Goal: Task Accomplishment & Management: Use online tool/utility

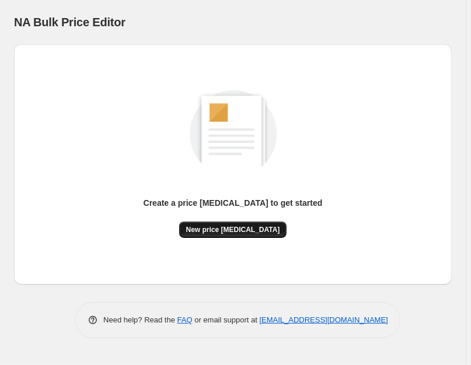
click at [247, 236] on button "New price [MEDICAL_DATA]" at bounding box center [233, 230] width 108 height 16
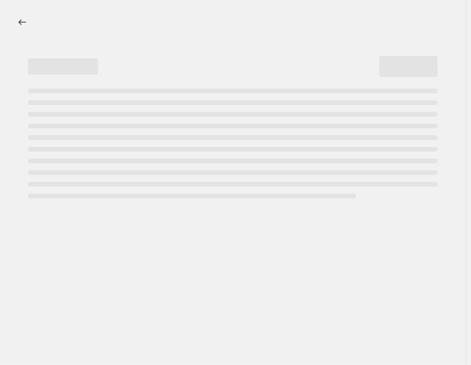
select select "percentage"
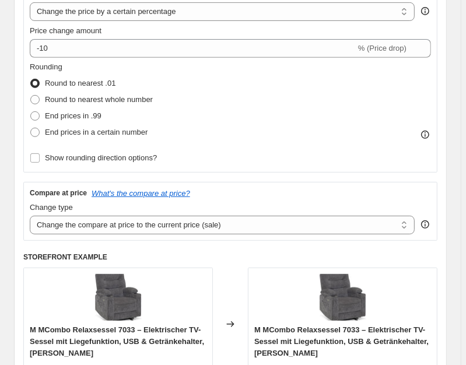
scroll to position [246, 0]
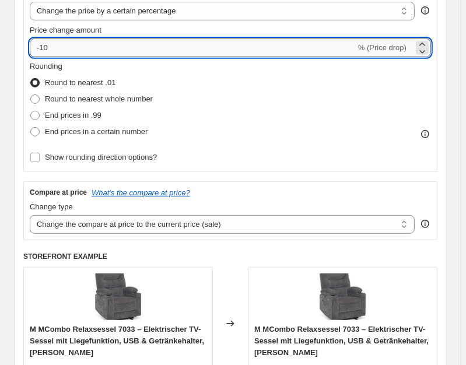
click at [83, 44] on input "-10" at bounding box center [193, 48] width 326 height 19
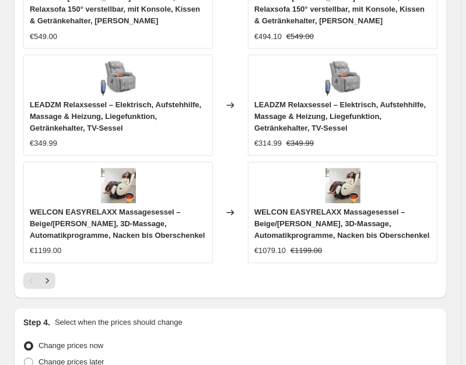
scroll to position [1237, 0]
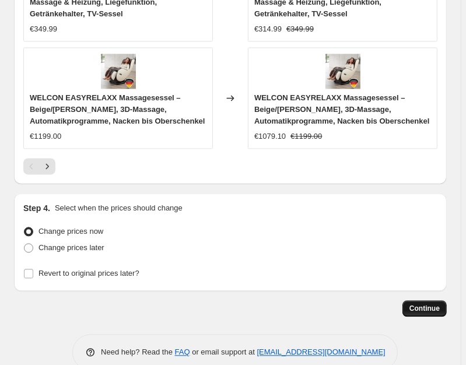
type input "-30"
click at [438, 300] on button "Continue" at bounding box center [425, 308] width 44 height 16
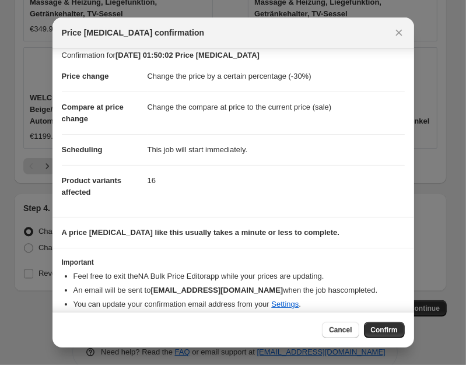
scroll to position [19, 0]
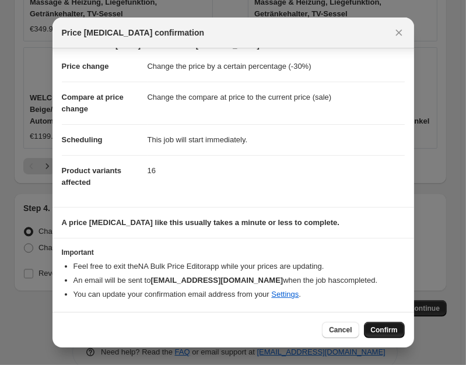
click at [403, 330] on button "Confirm" at bounding box center [384, 330] width 41 height 16
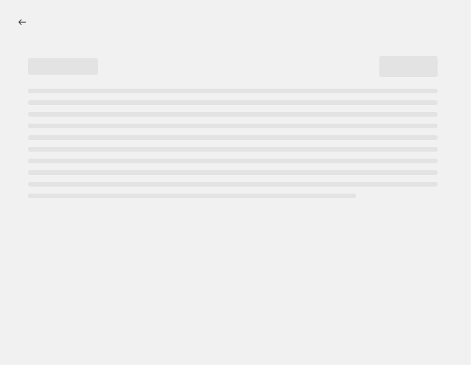
select select "percentage"
